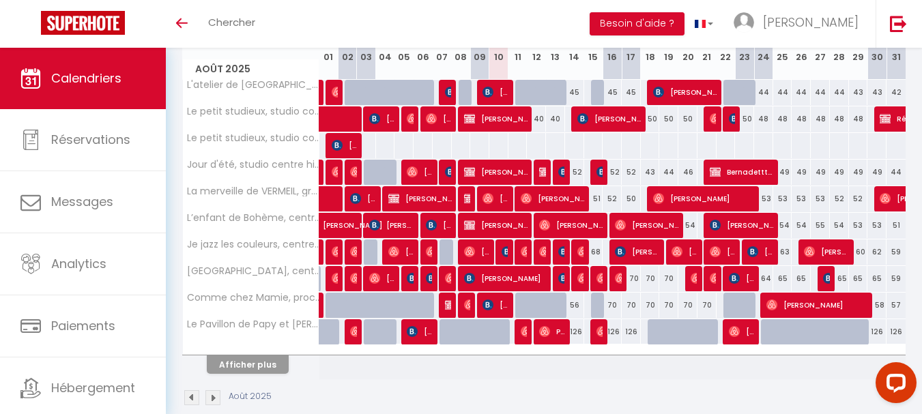
scroll to position [137, 0]
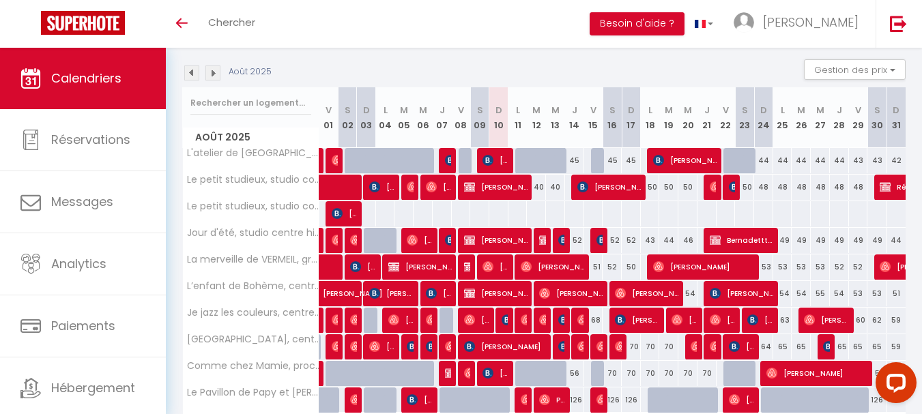
click at [210, 70] on img at bounding box center [212, 73] width 15 height 15
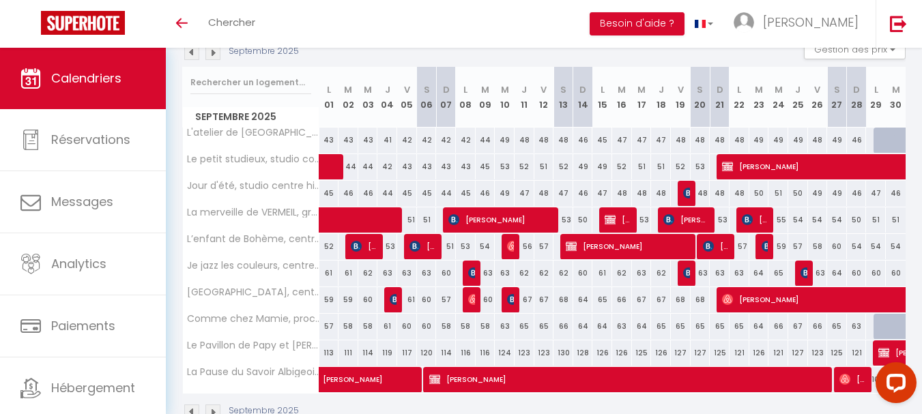
scroll to position [125, 0]
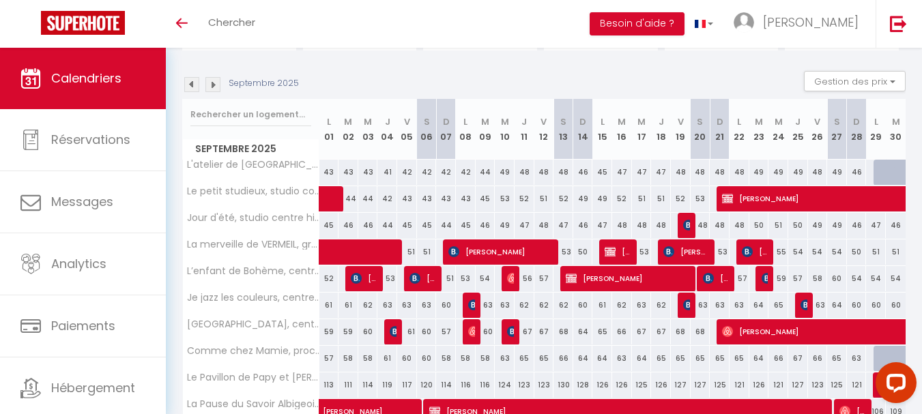
click at [214, 82] on img at bounding box center [212, 84] width 15 height 15
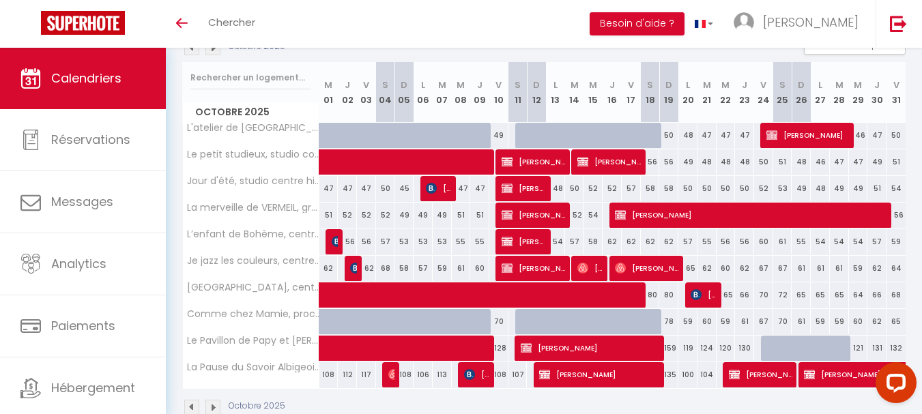
scroll to position [193, 0]
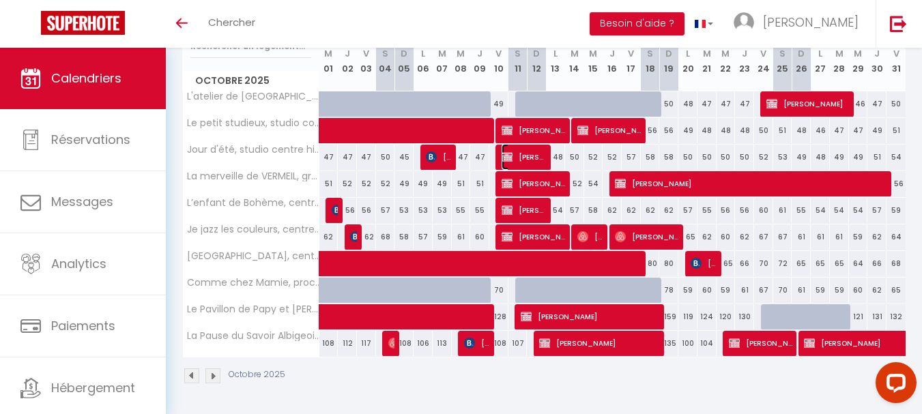
click at [513, 154] on span "[PERSON_NAME]" at bounding box center [524, 157] width 44 height 26
select select "OK"
select select "KO"
select select "0"
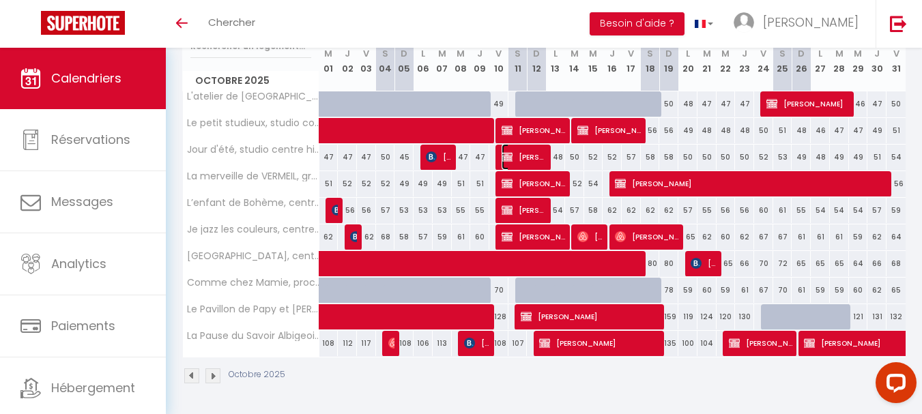
select select "1"
select select
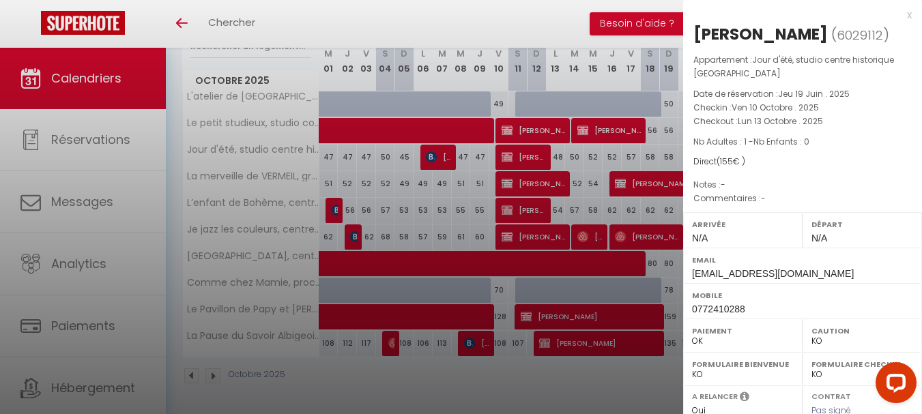
click at [899, 12] on div "x" at bounding box center [797, 15] width 229 height 16
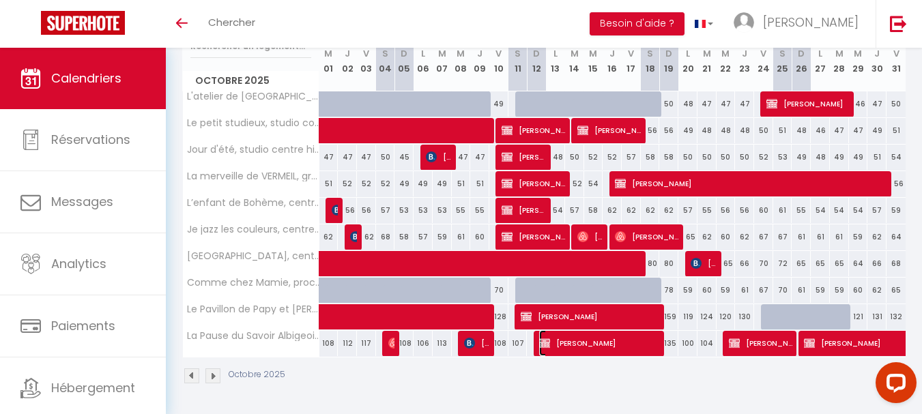
click at [614, 340] on span "[PERSON_NAME]" at bounding box center [599, 343] width 121 height 26
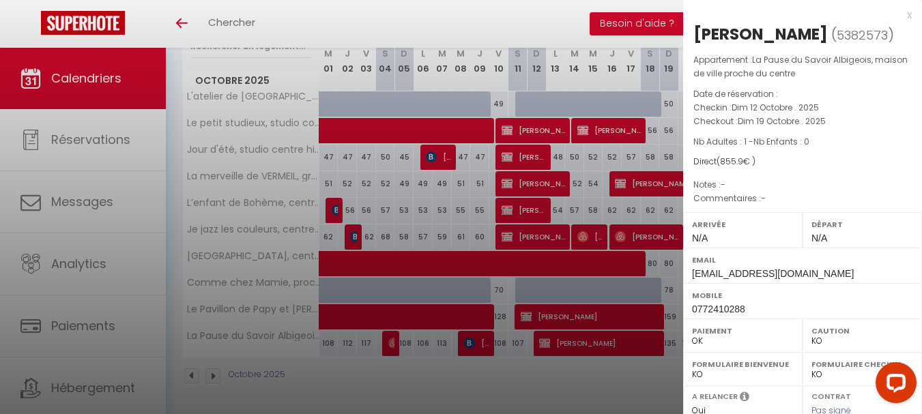
click at [898, 12] on div "x" at bounding box center [797, 15] width 229 height 16
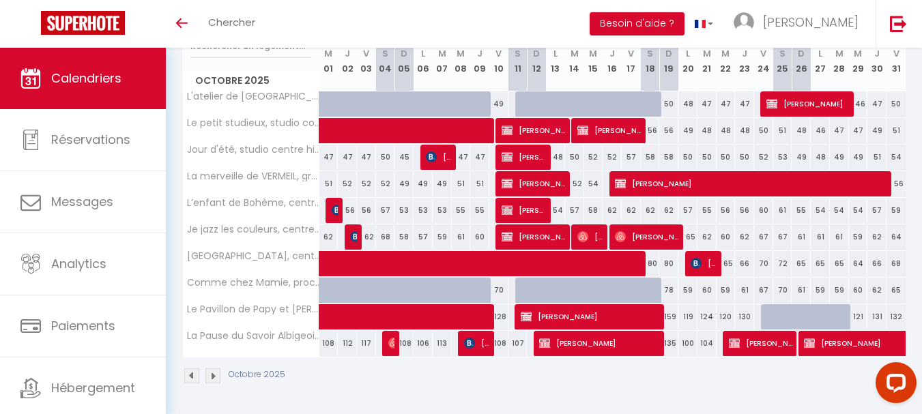
scroll to position [125, 0]
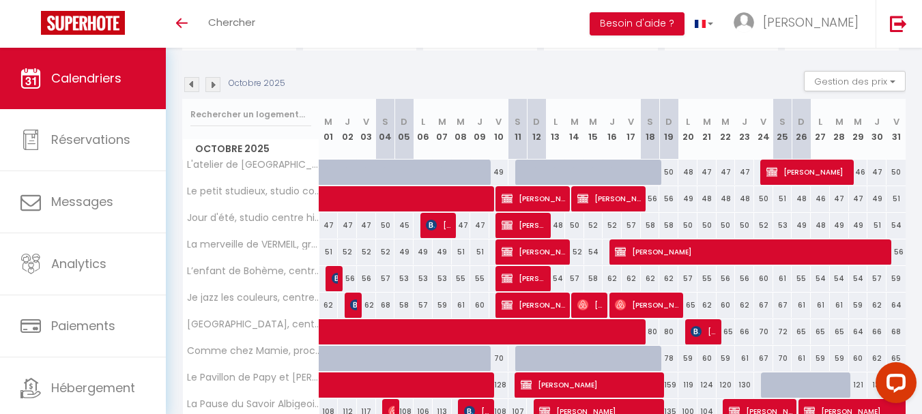
click at [194, 84] on img at bounding box center [191, 84] width 15 height 15
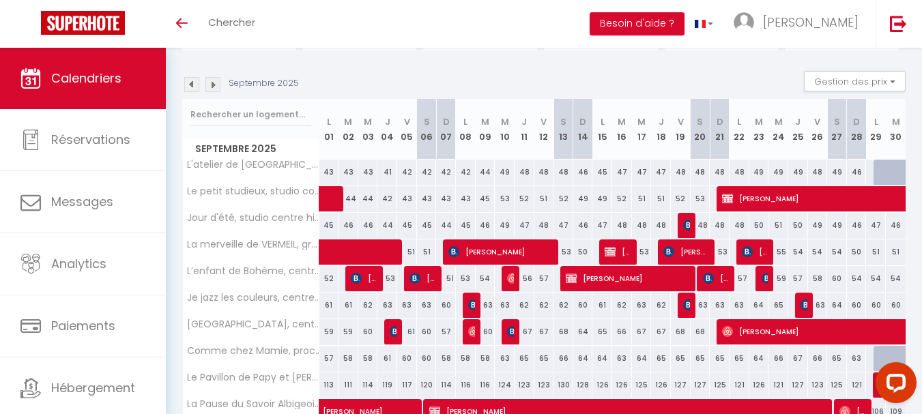
scroll to position [193, 0]
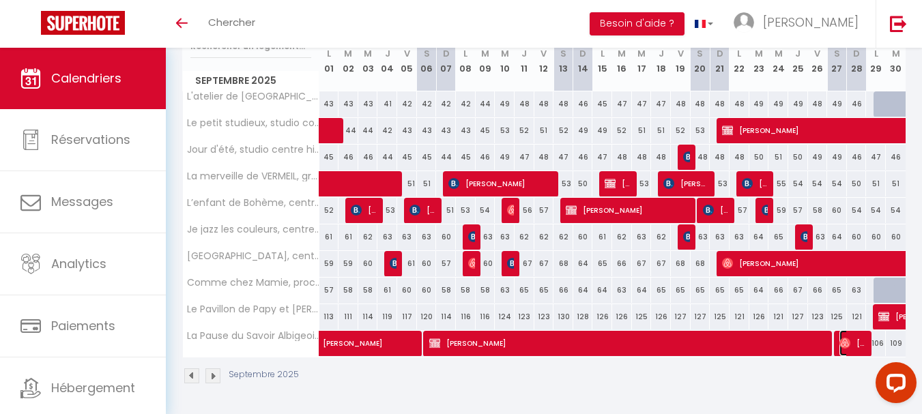
click at [853, 340] on span "[PERSON_NAME] [PERSON_NAME]" at bounding box center [853, 343] width 27 height 26
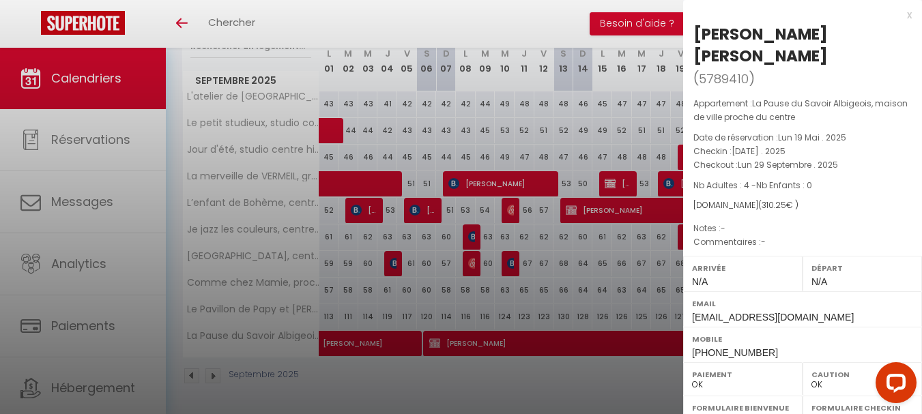
click at [900, 13] on div "x" at bounding box center [797, 15] width 229 height 16
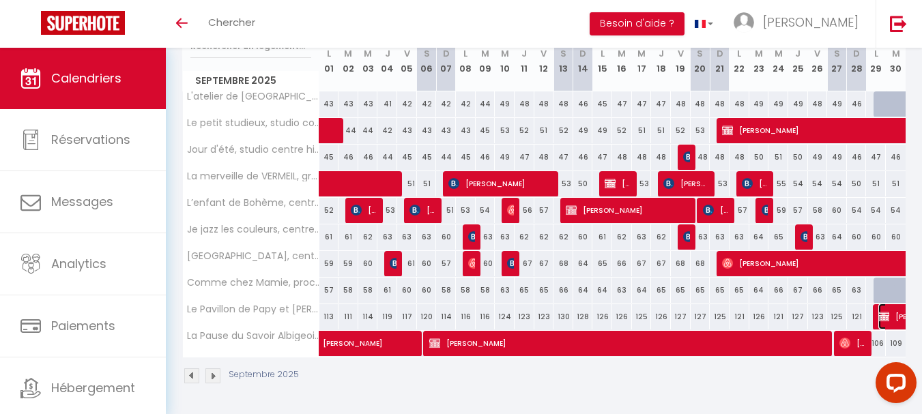
select select "KO"
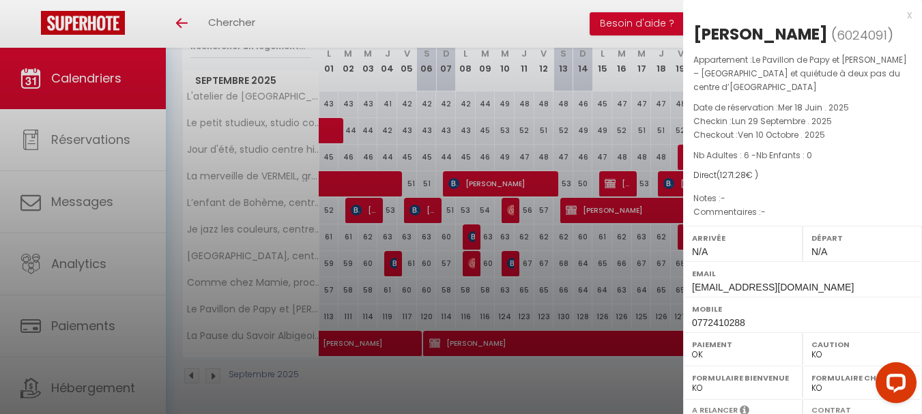
click at [899, 13] on div "x" at bounding box center [797, 15] width 229 height 16
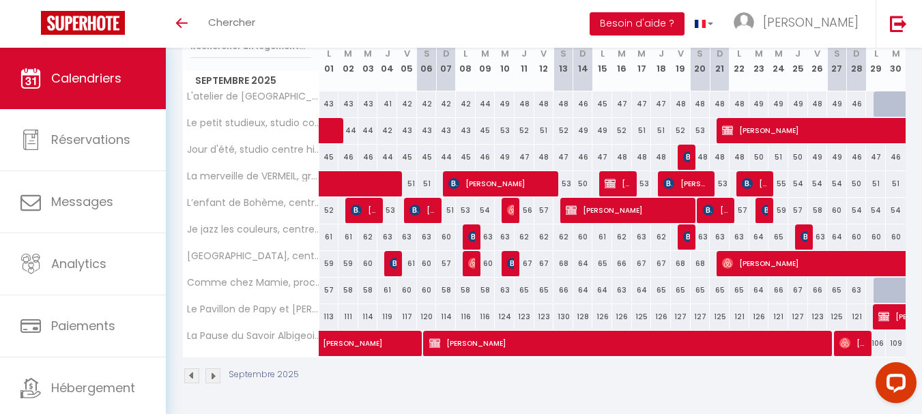
click at [216, 375] on img at bounding box center [212, 376] width 15 height 15
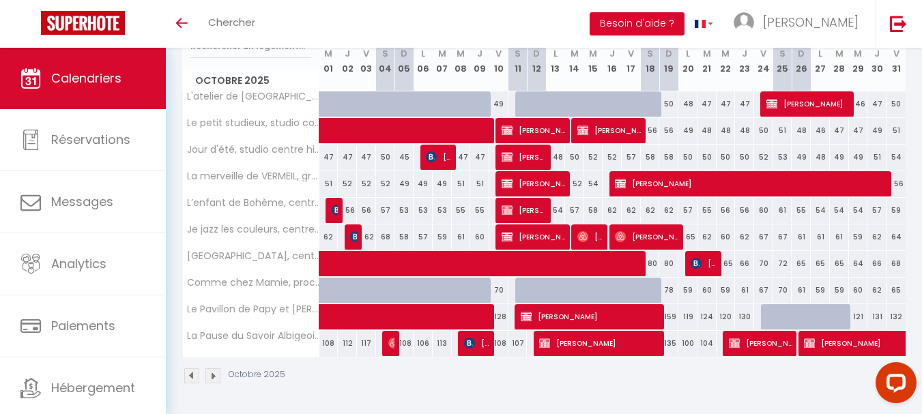
click at [192, 373] on img at bounding box center [191, 376] width 15 height 15
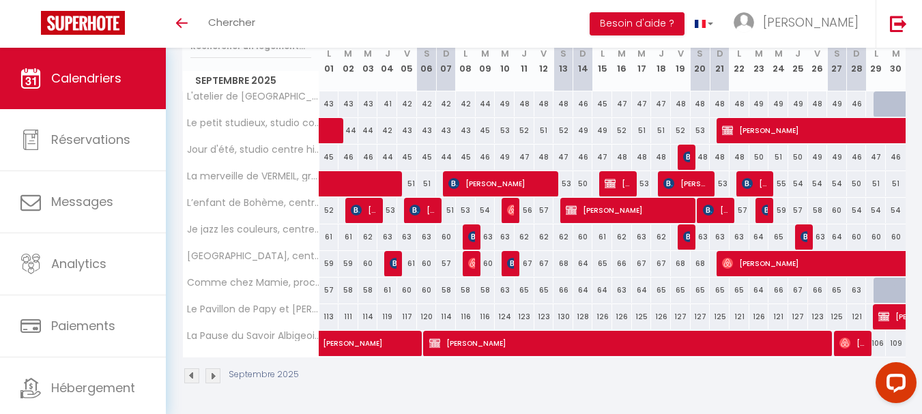
click at [214, 377] on img at bounding box center [212, 376] width 15 height 15
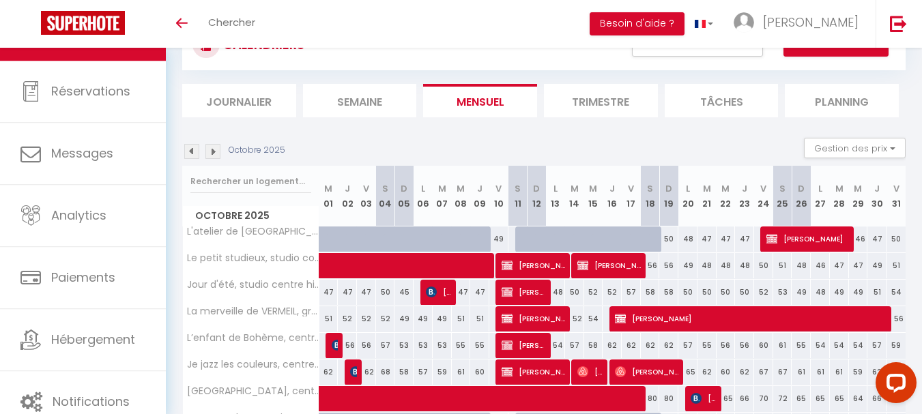
scroll to position [57, 0]
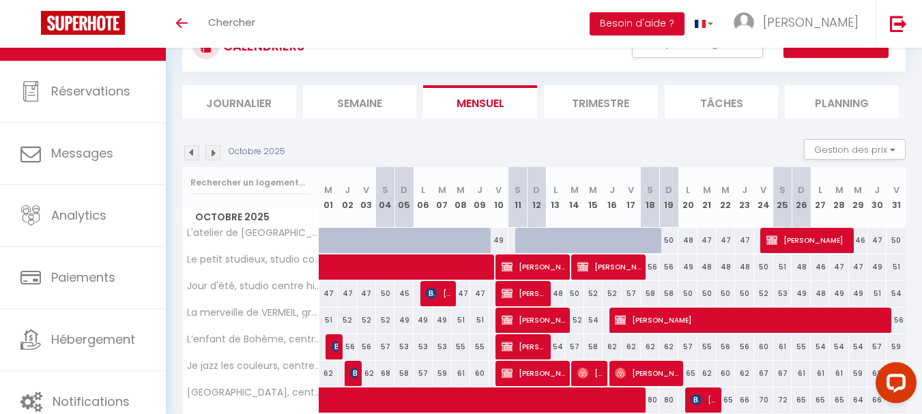
click at [192, 150] on img at bounding box center [191, 152] width 15 height 15
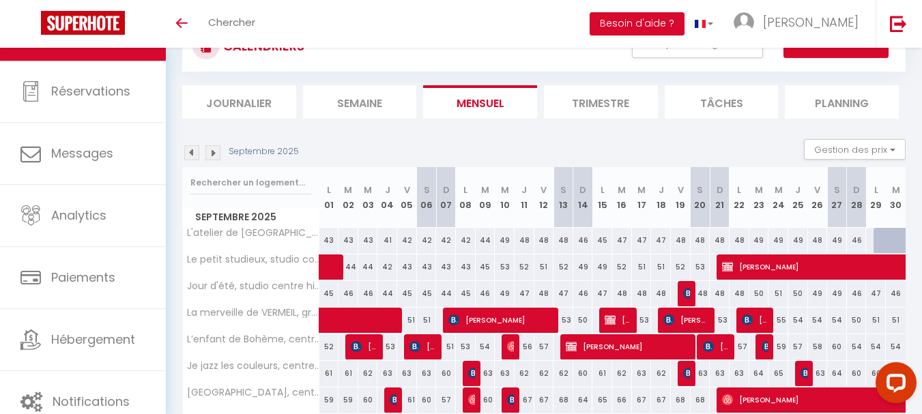
click at [189, 151] on img at bounding box center [191, 152] width 15 height 15
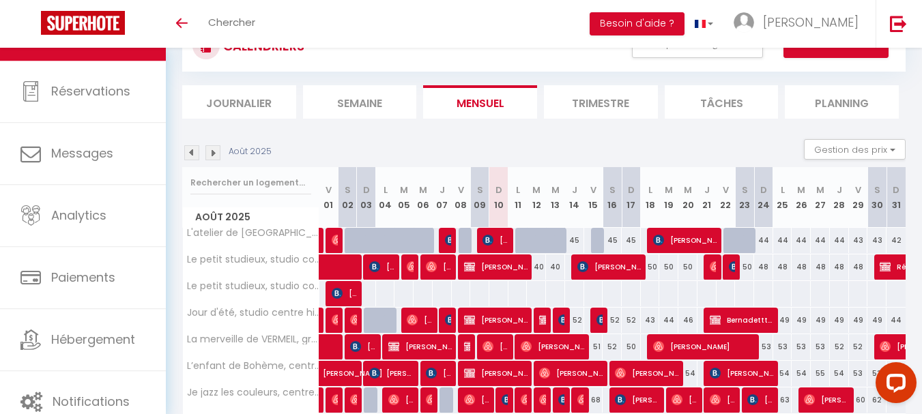
scroll to position [125, 0]
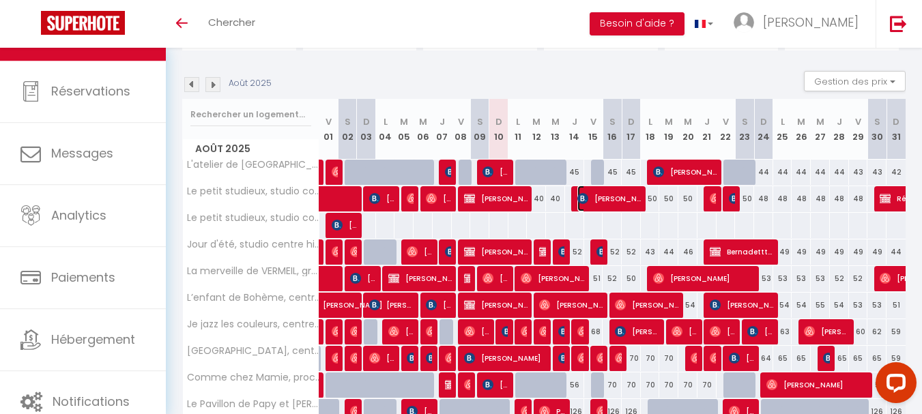
click at [613, 198] on span "[PERSON_NAME]" at bounding box center [609, 199] width 63 height 26
